Goal: Task Accomplishment & Management: Complete application form

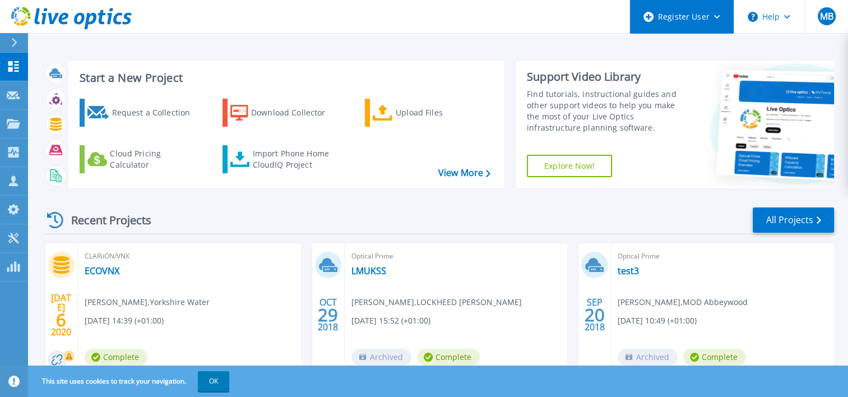
click at [717, 19] on div "Register User" at bounding box center [682, 17] width 104 height 34
click at [716, 22] on div "Register User" at bounding box center [682, 17] width 104 height 34
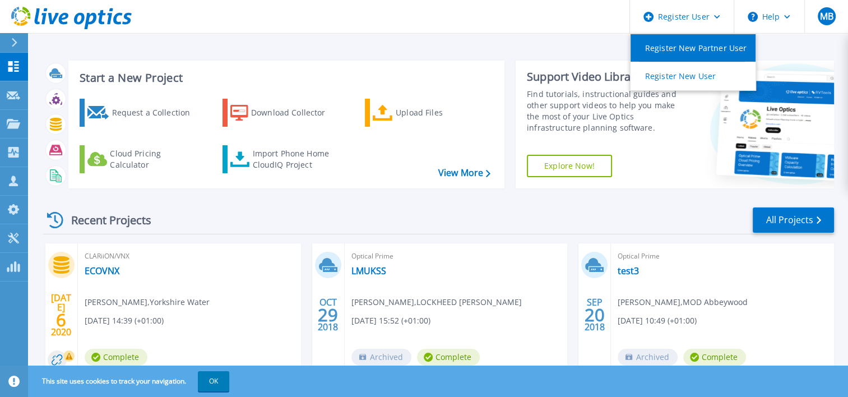
click at [700, 50] on link "Register New Partner User" at bounding box center [693, 47] width 125 height 27
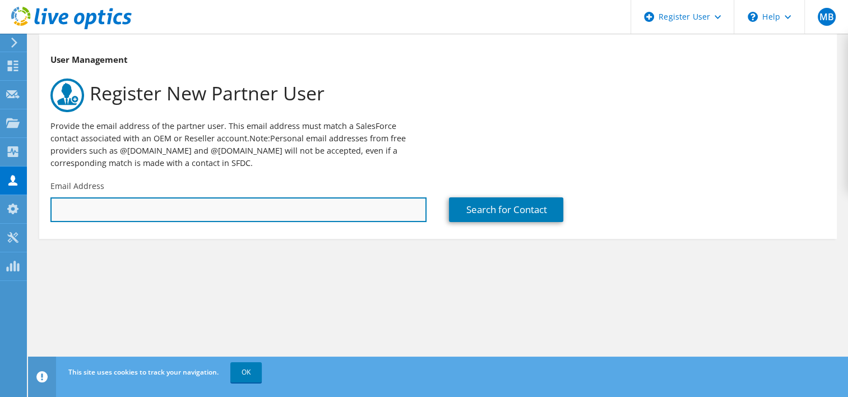
click at [230, 207] on input "text" at bounding box center [238, 209] width 376 height 25
paste input "rdale3@dxc.com"
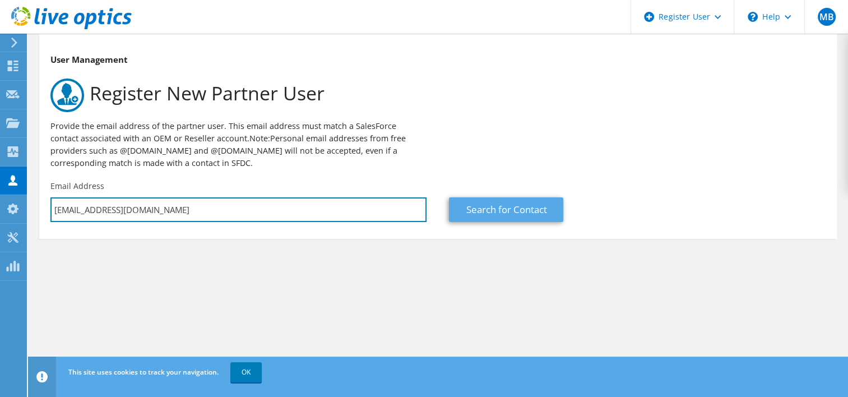
type input "rdale3@dxc.com"
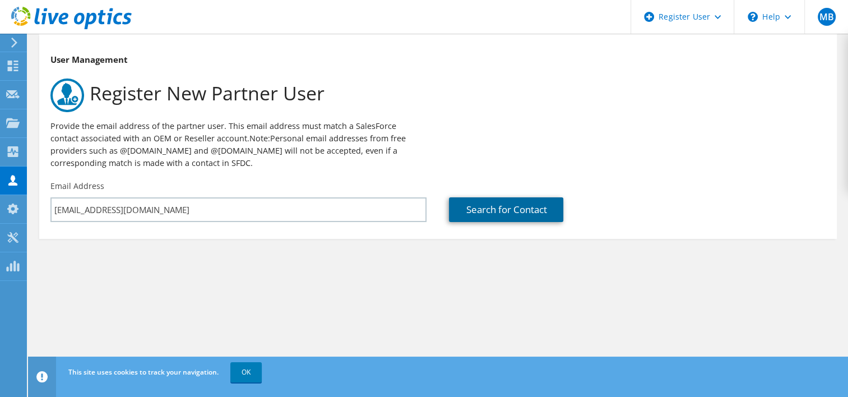
click at [480, 214] on link "Search for Contact" at bounding box center [506, 209] width 114 height 25
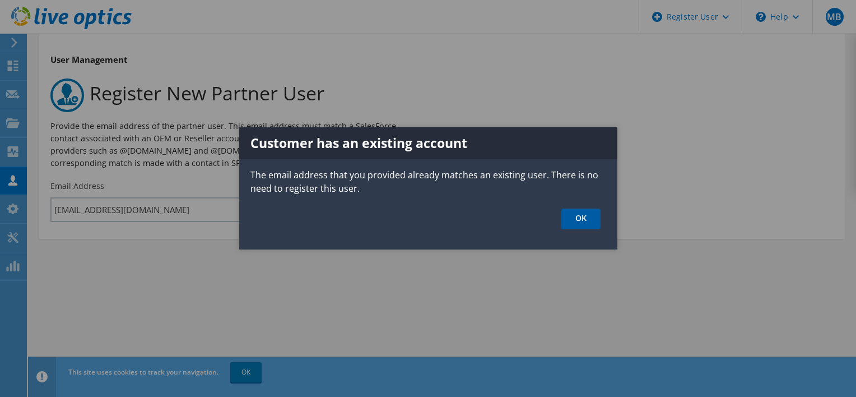
click at [587, 219] on link "OK" at bounding box center [581, 219] width 39 height 21
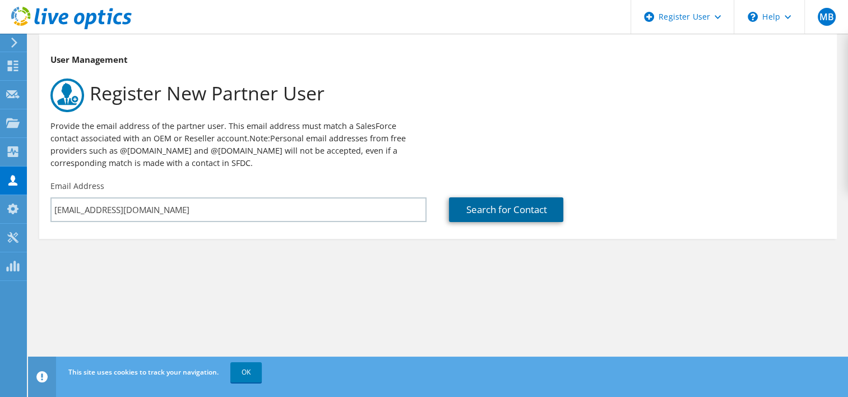
click at [513, 213] on link "Search for Contact" at bounding box center [506, 209] width 114 height 25
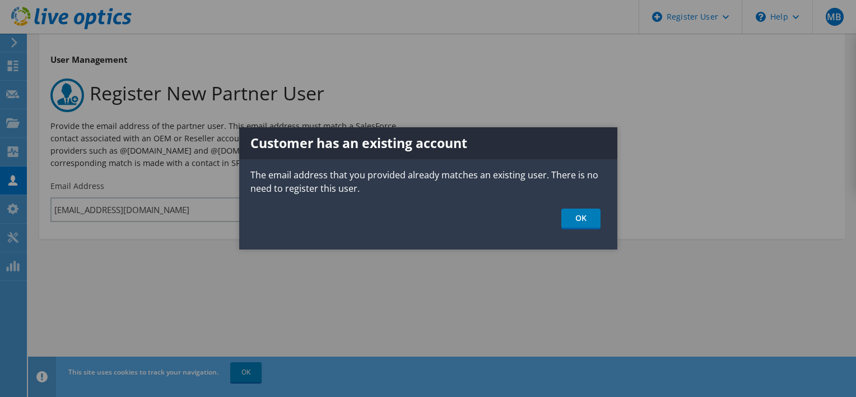
click at [433, 290] on div at bounding box center [428, 198] width 856 height 397
